Goal: Transaction & Acquisition: Purchase product/service

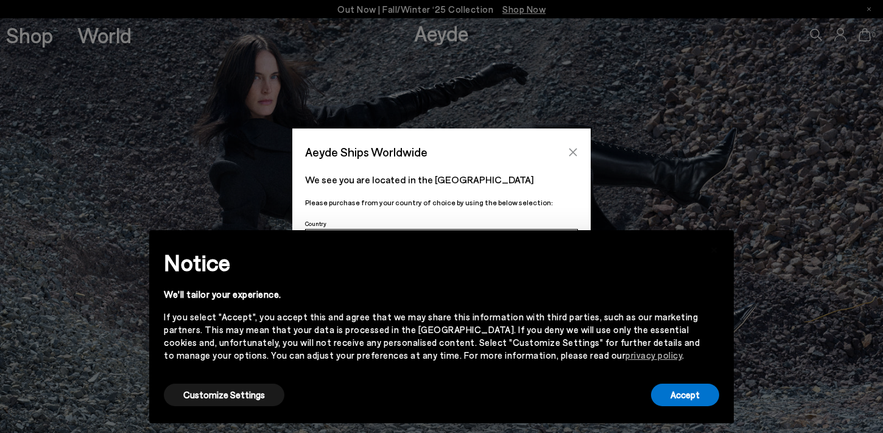
click at [580, 152] on button "Close" at bounding box center [573, 152] width 18 height 18
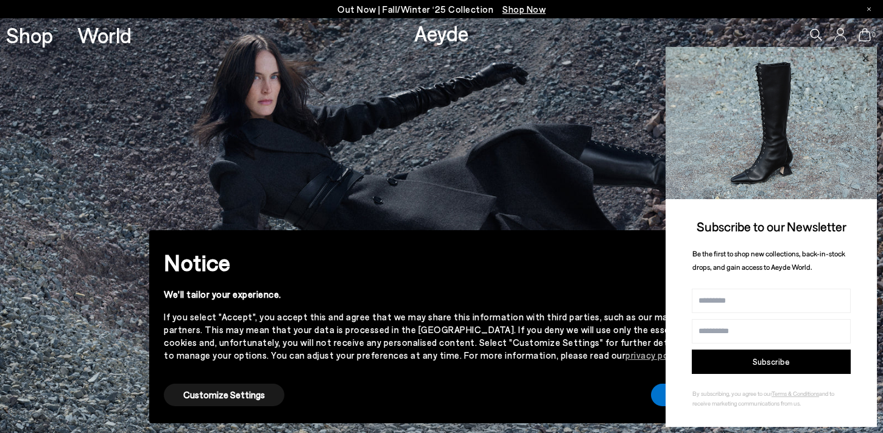
click at [866, 55] on icon at bounding box center [865, 59] width 16 height 16
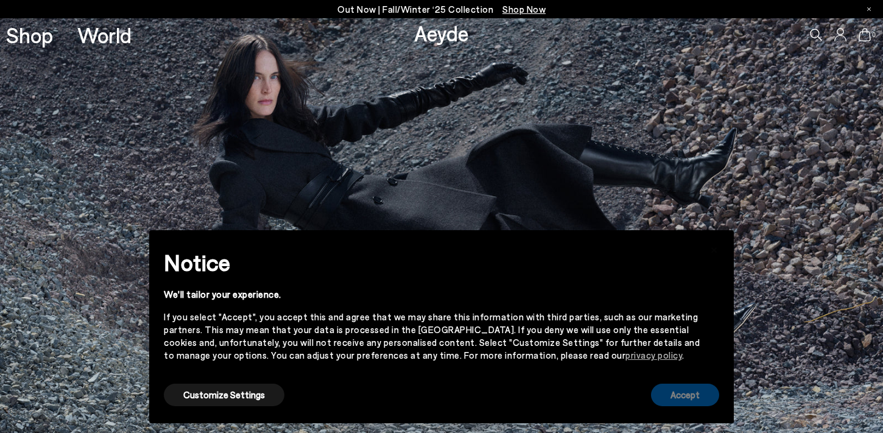
click at [708, 392] on button "Accept" at bounding box center [685, 395] width 68 height 23
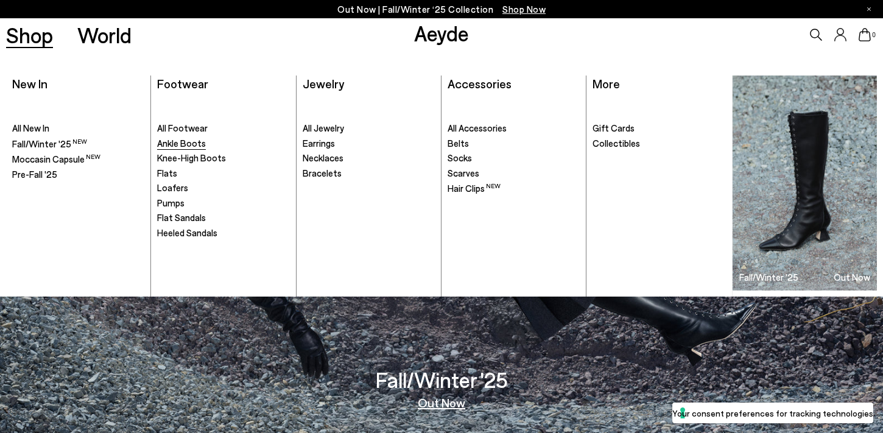
click at [187, 142] on span "Ankle Boots" at bounding box center [181, 143] width 49 height 11
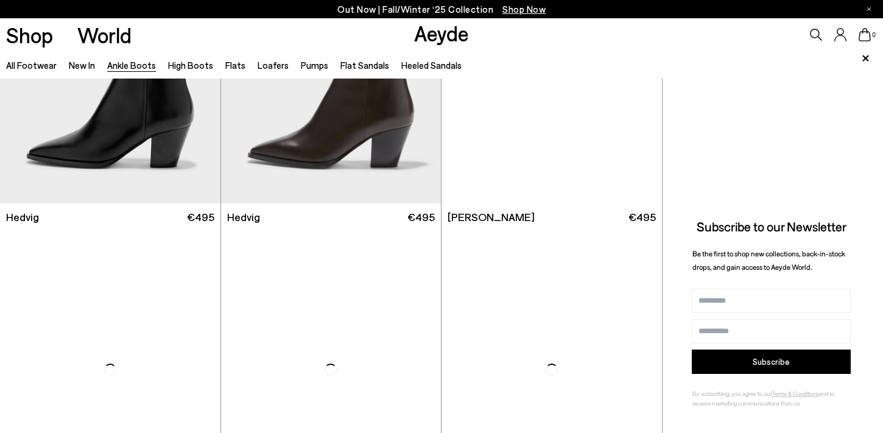
scroll to position [513, 0]
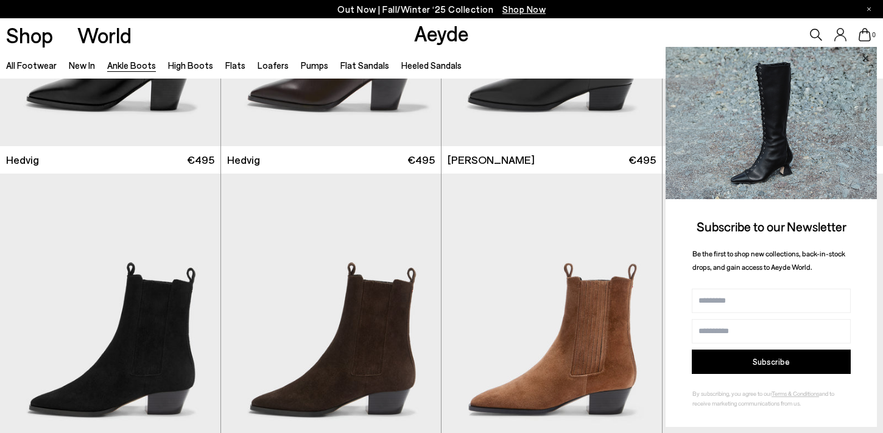
click at [866, 56] on icon at bounding box center [865, 58] width 6 height 6
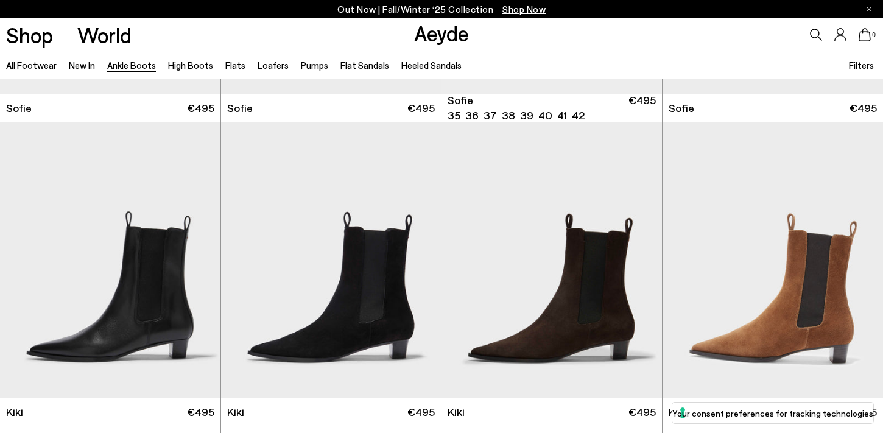
scroll to position [1552, 0]
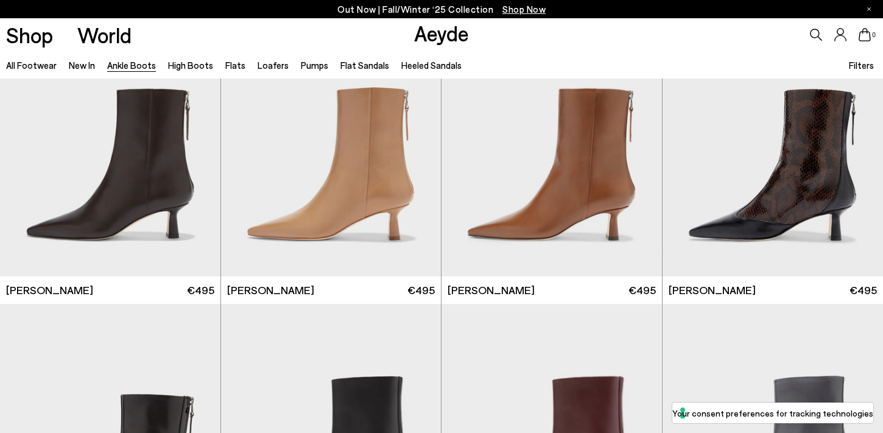
scroll to position [2847, 0]
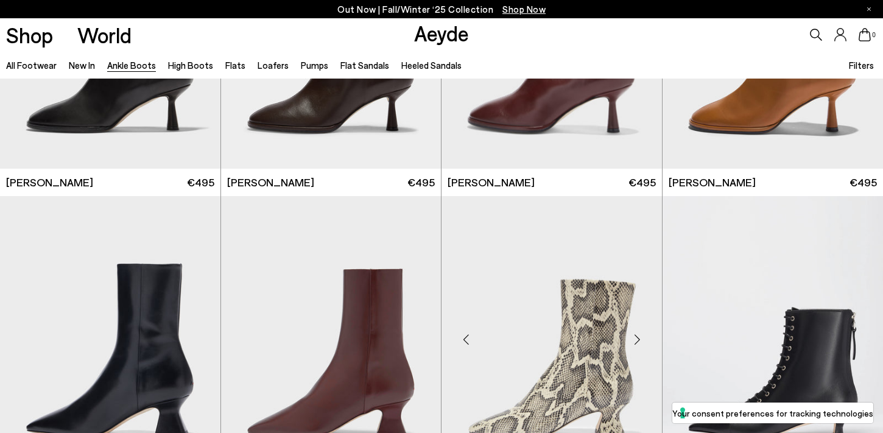
scroll to position [5658, 0]
